Goal: Find specific page/section: Find specific page/section

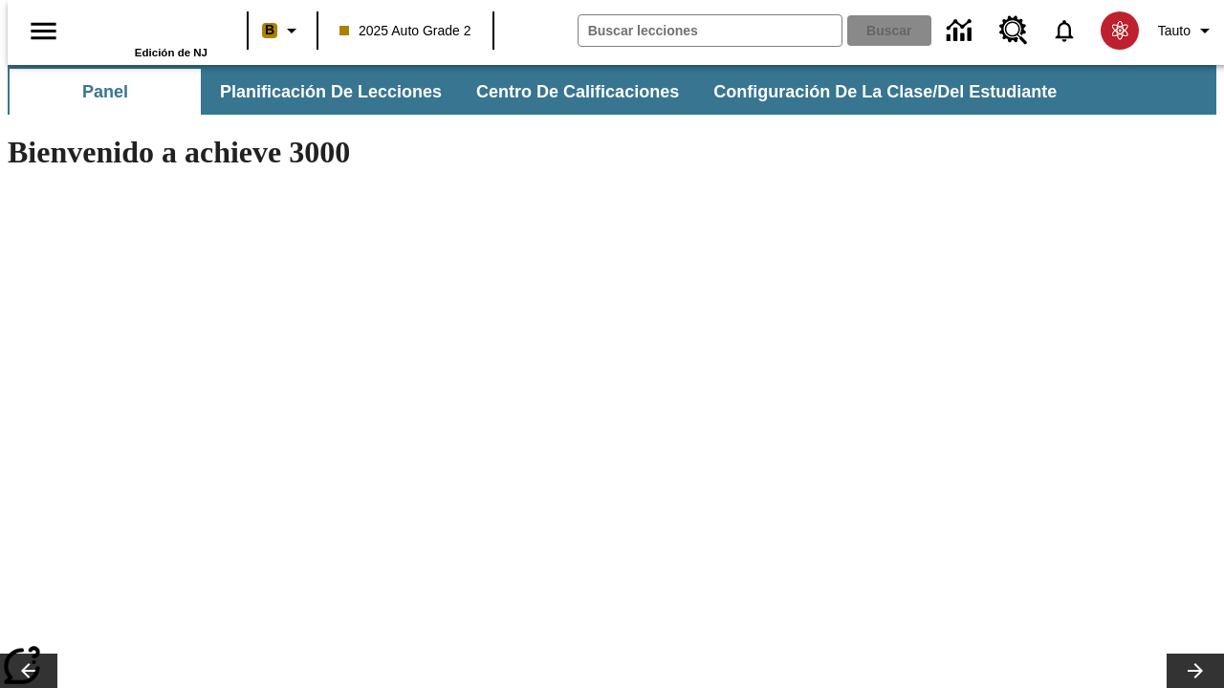
type input "-1"
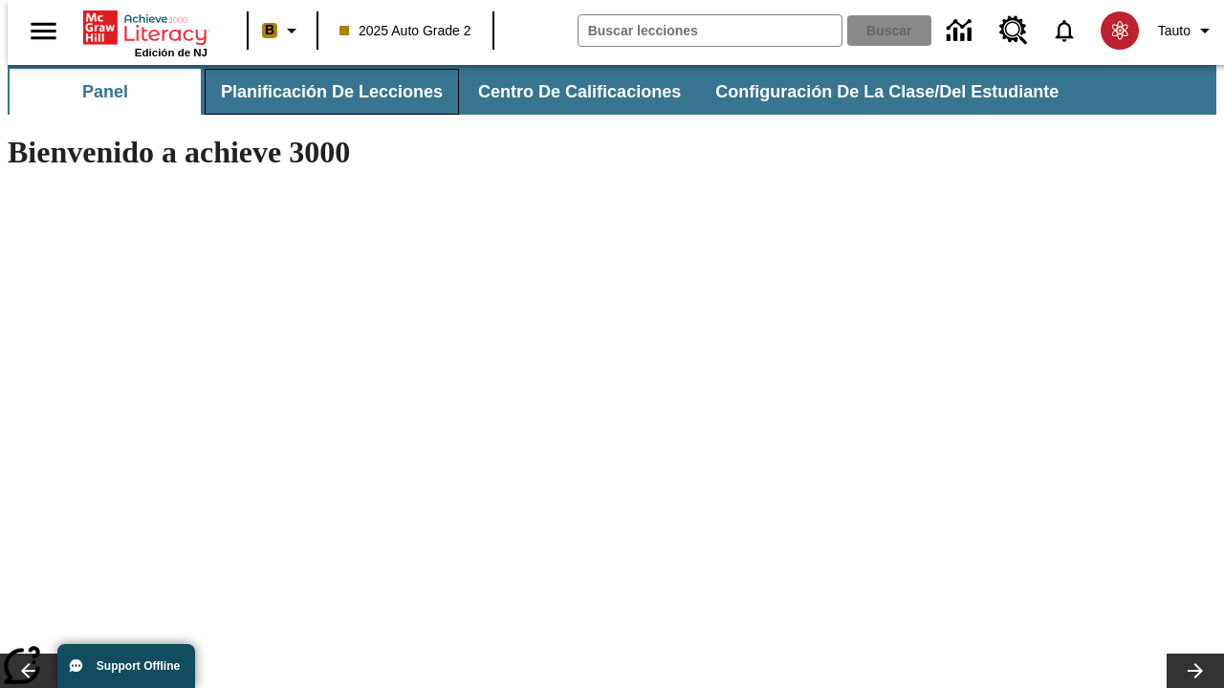
click at [320, 92] on span "Planificación de lecciones" at bounding box center [332, 92] width 222 height 22
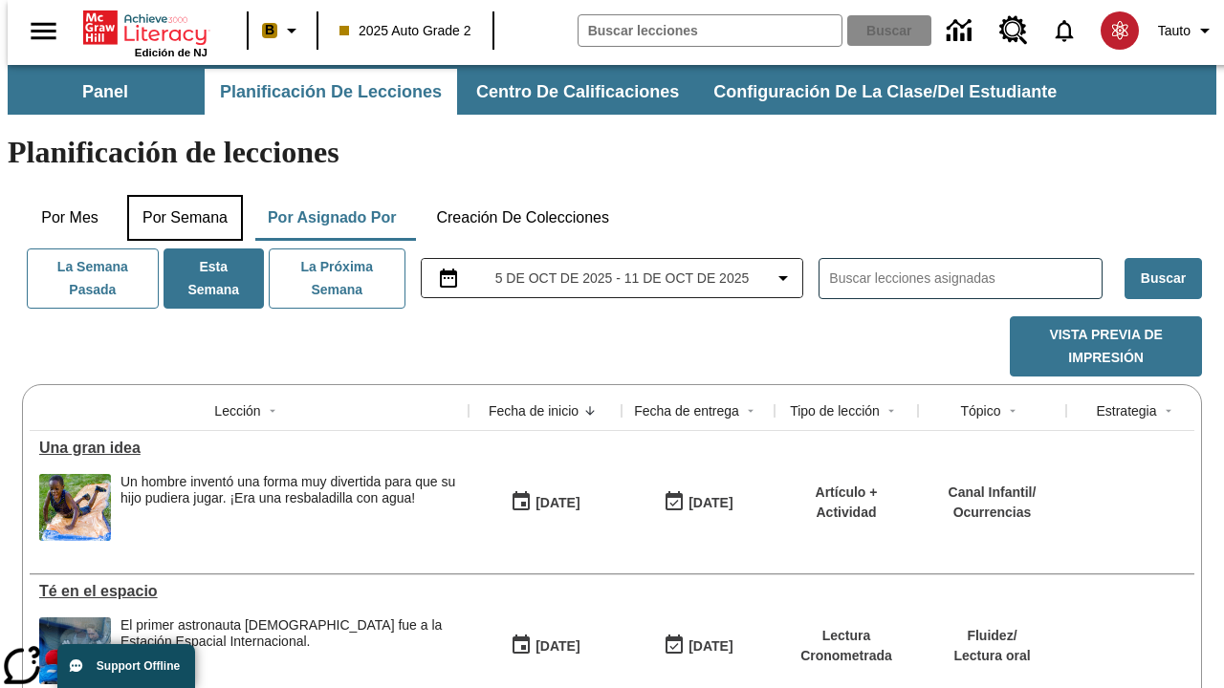
click at [179, 195] on button "Por semana" at bounding box center [185, 218] width 116 height 46
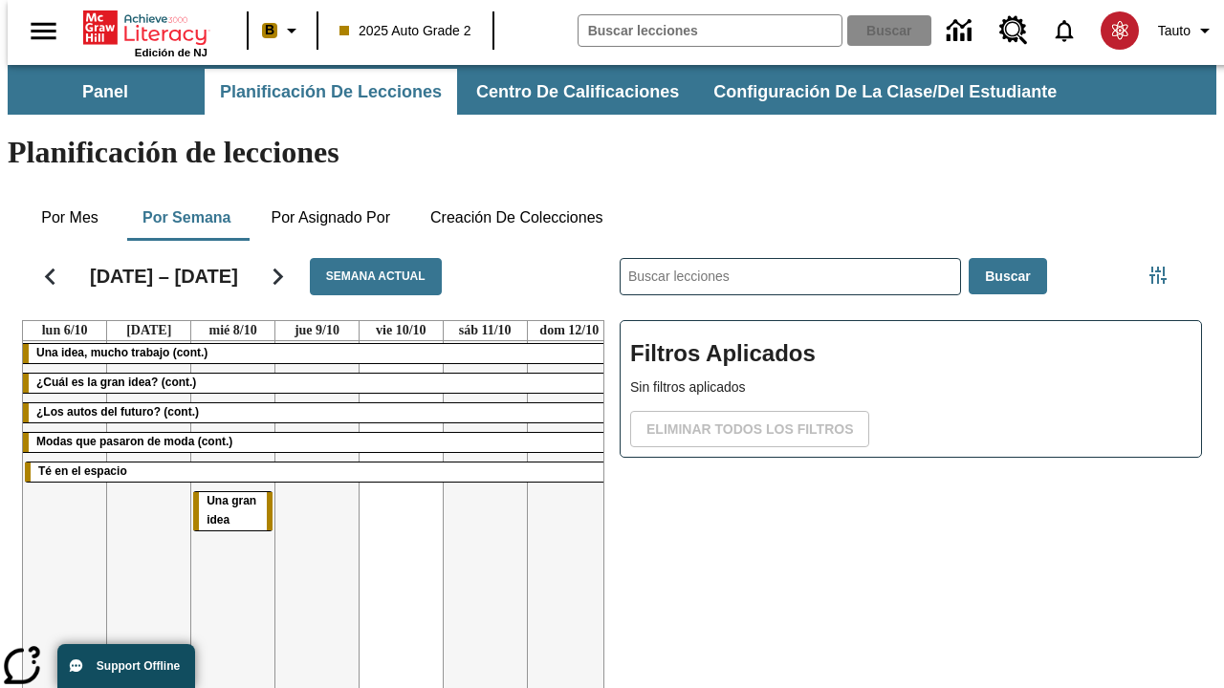
click at [561, 475] on tr "Una idea, mucho trabajo (cont.) ¿Cuál es la gran idea? (cont.) ¿Los autos del f…" at bounding box center [317, 547] width 588 height 412
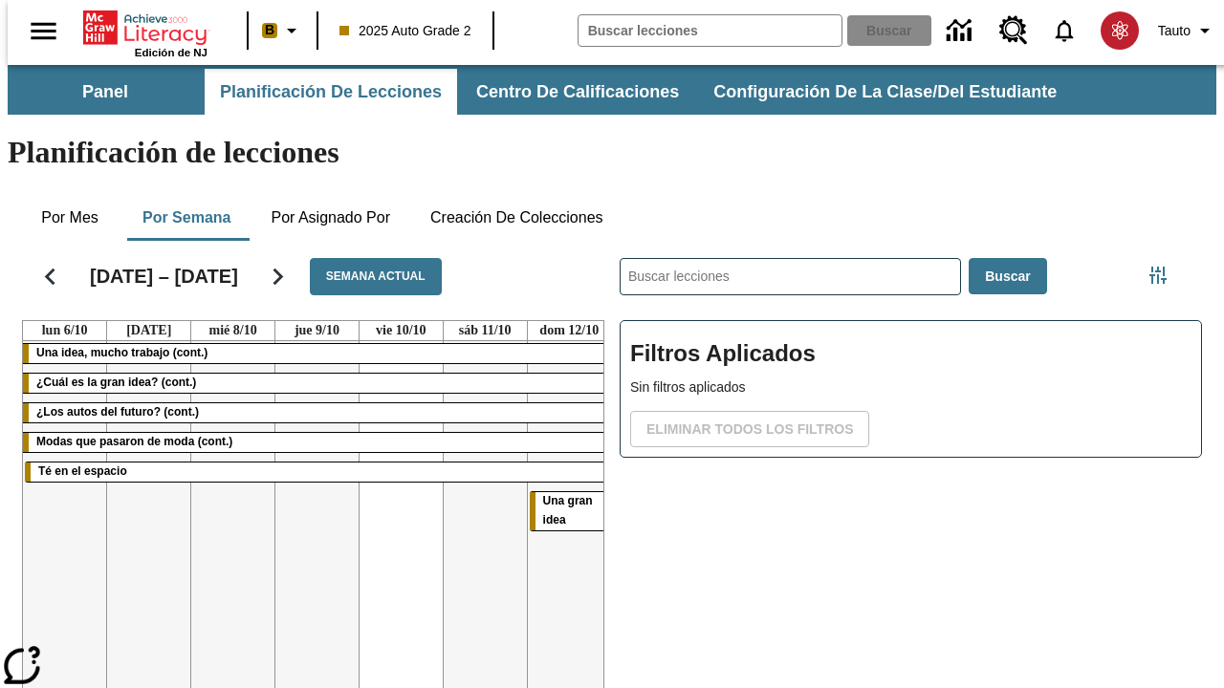
click at [560, 494] on span "Una gran idea" at bounding box center [568, 510] width 50 height 33
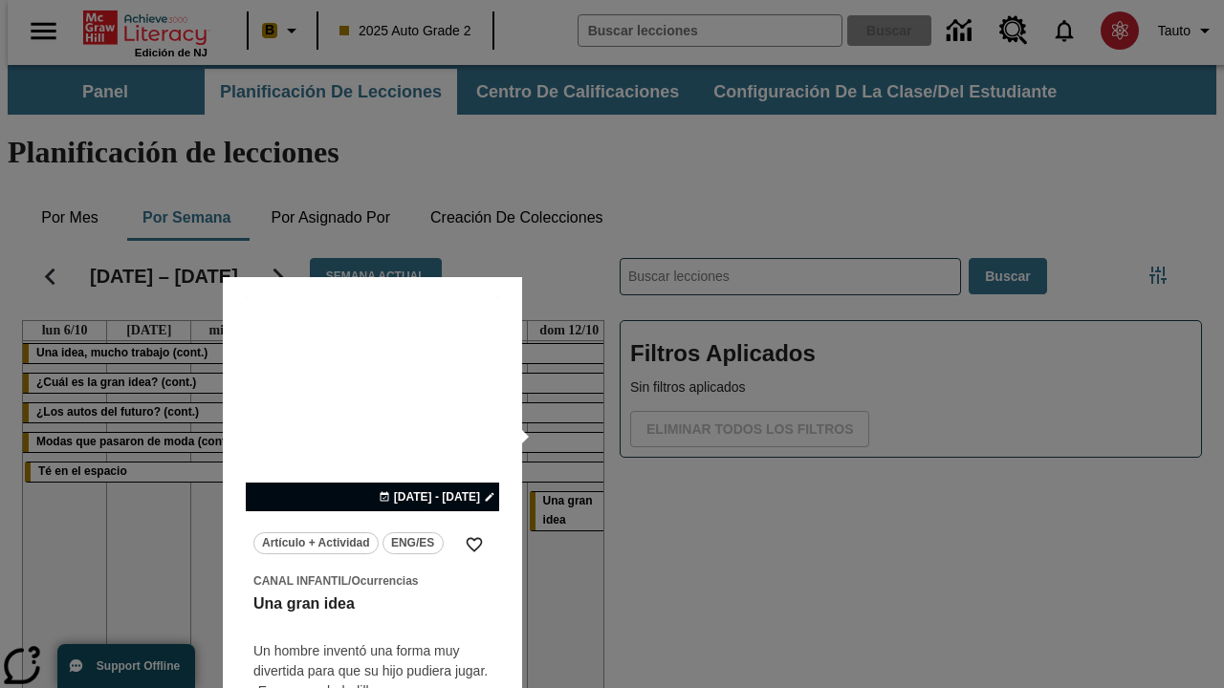
scroll to position [49, 0]
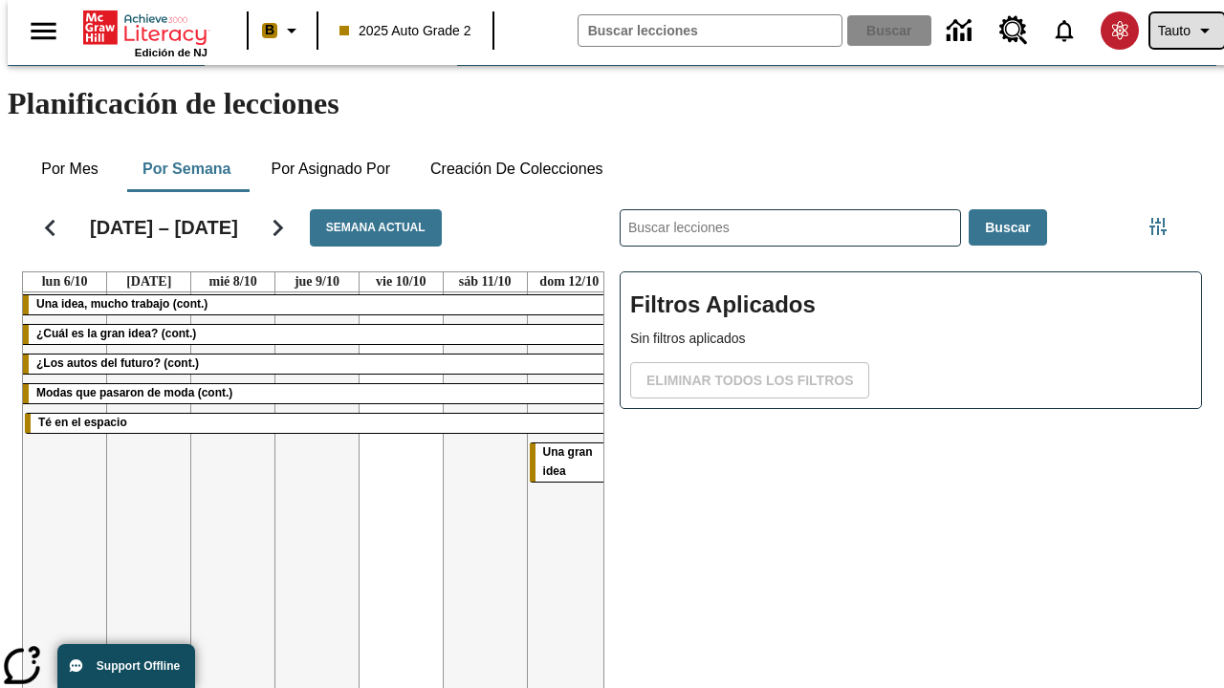
click at [1177, 31] on span "Tauto" at bounding box center [1174, 31] width 33 height 20
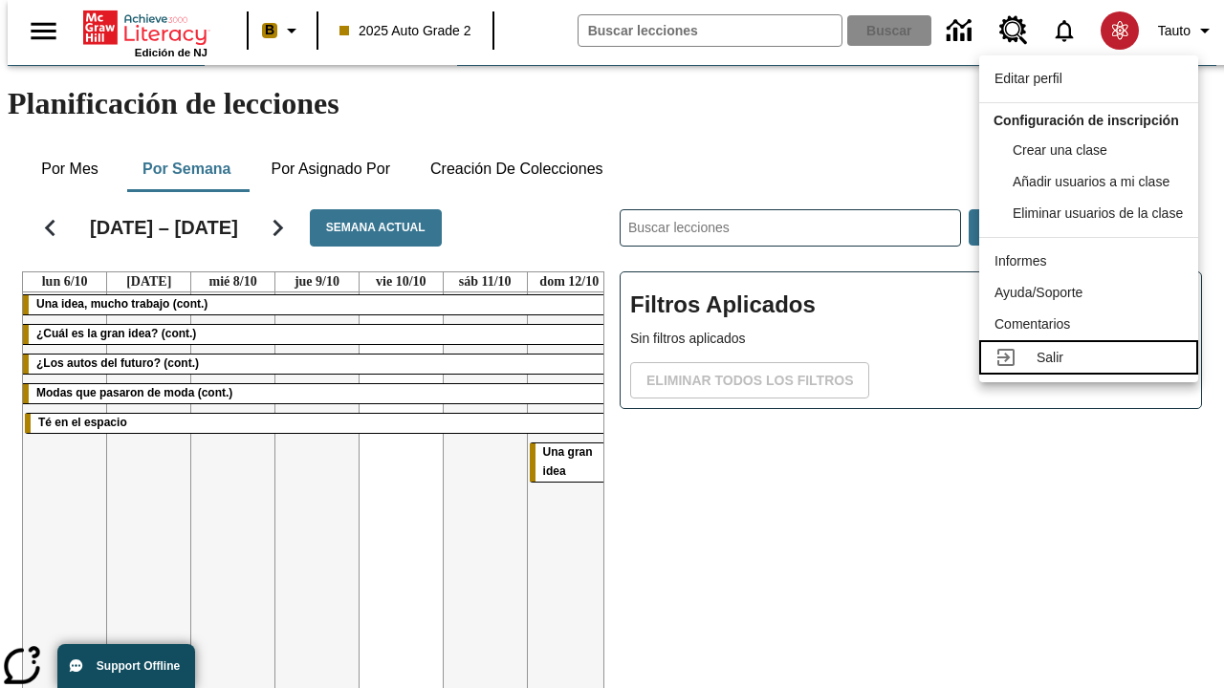
click at [1094, 368] on div "Salir" at bounding box center [1109, 358] width 146 height 20
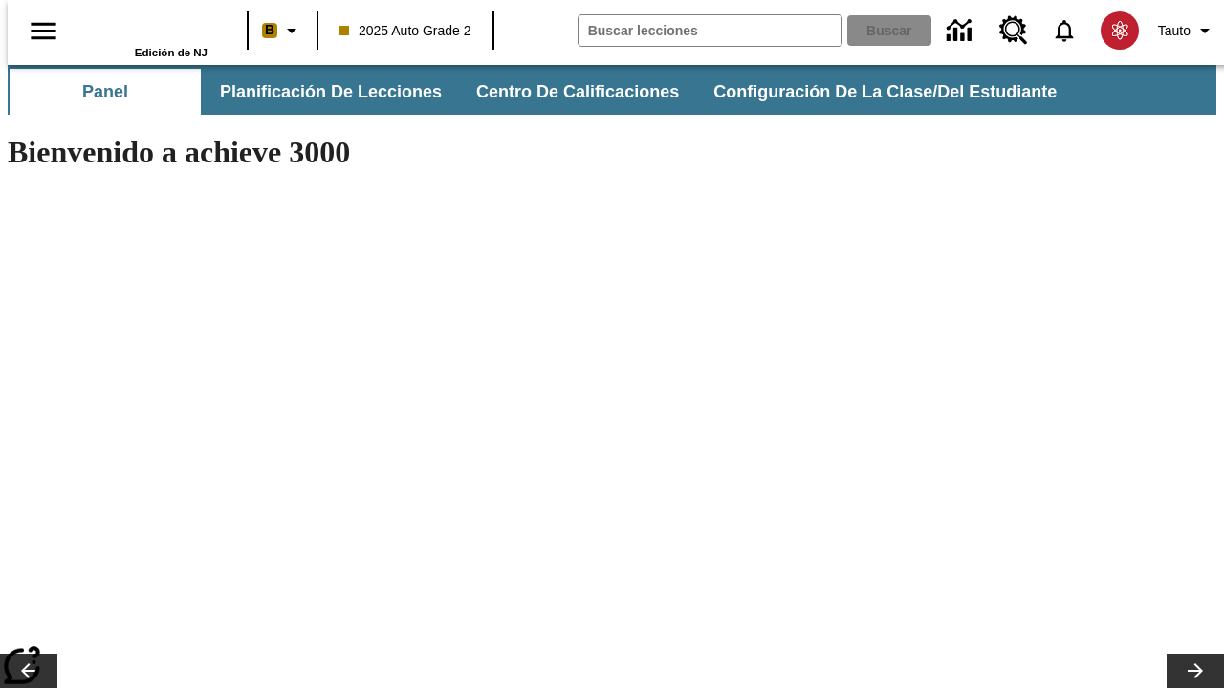
type input "-1"
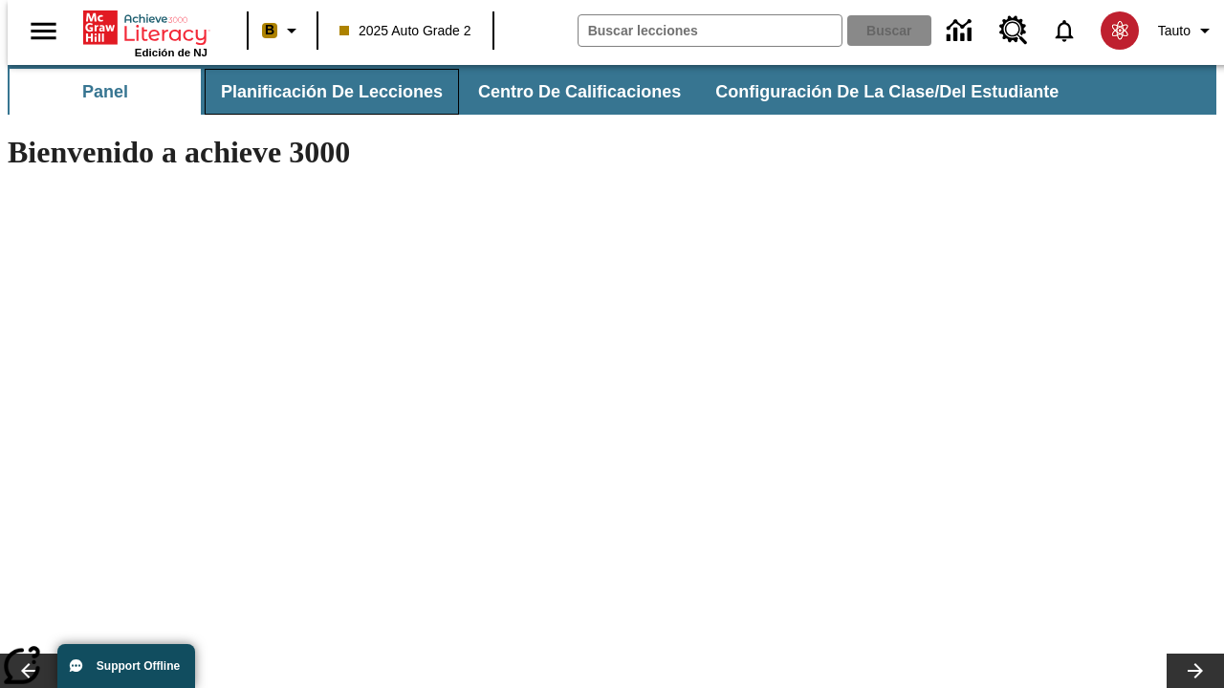
click at [320, 92] on span "Planificación de lecciones" at bounding box center [332, 92] width 222 height 22
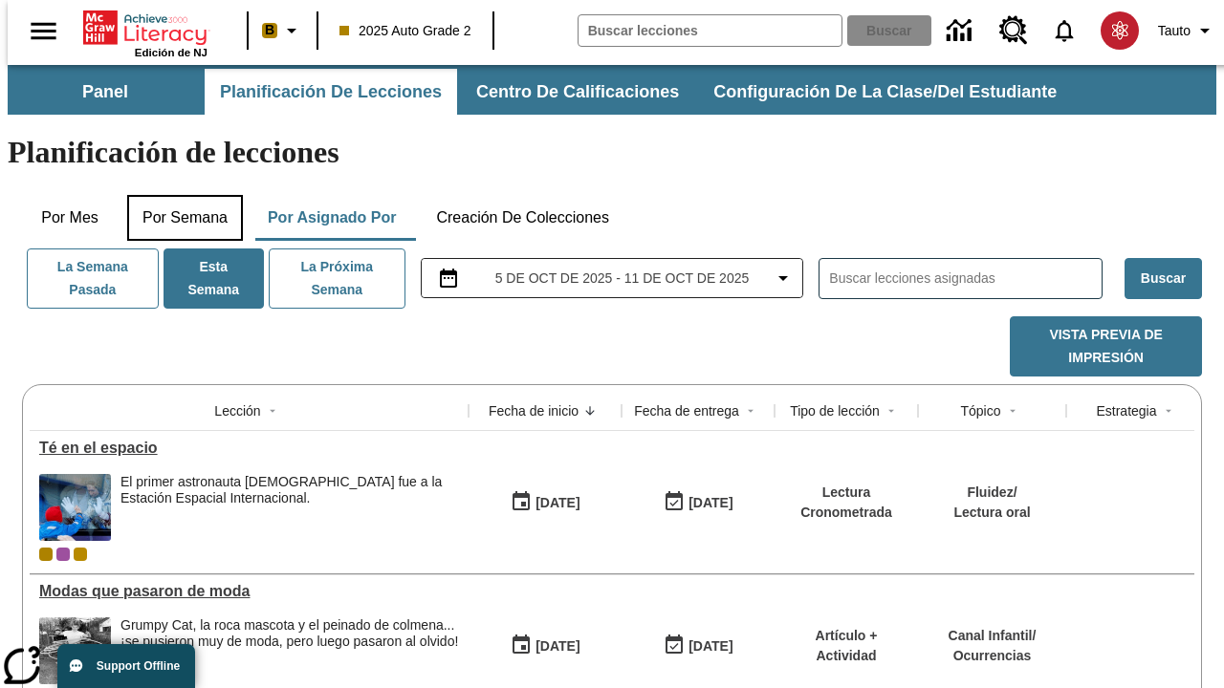
click at [179, 195] on button "Por semana" at bounding box center [185, 218] width 116 height 46
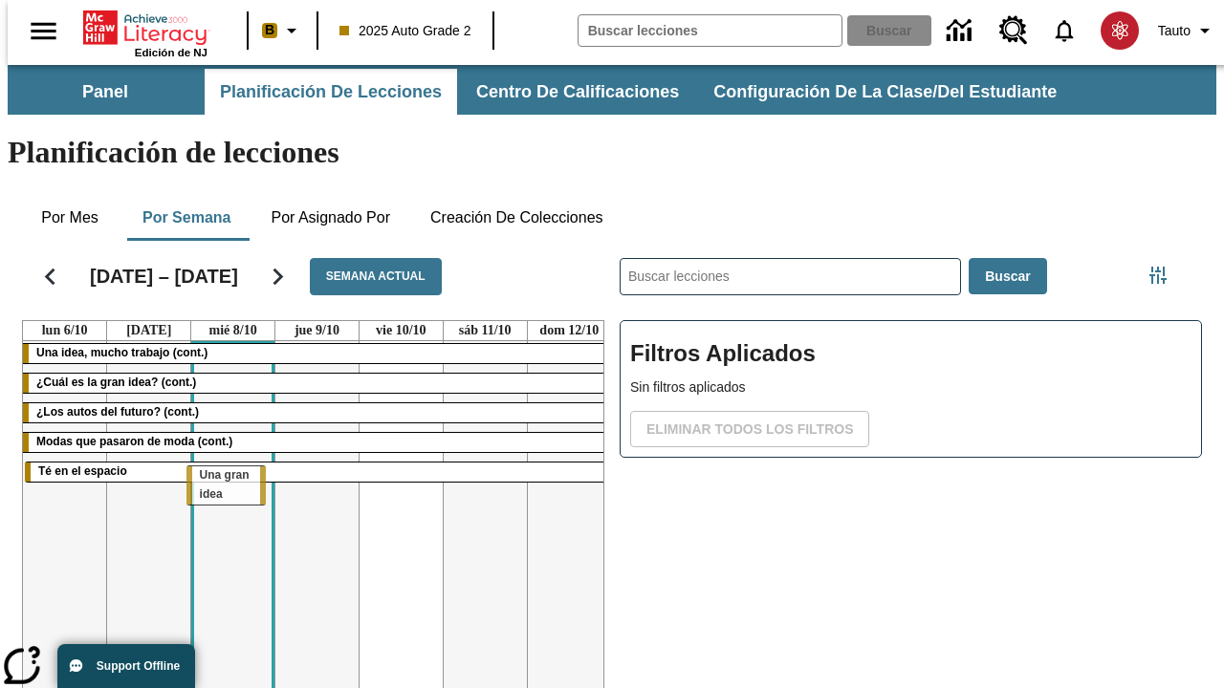
click at [225, 475] on tr "Una idea, mucho trabajo (cont.) ¿Cuál es la gran idea? (cont.) ¿Los autos del f…" at bounding box center [317, 547] width 588 height 412
